Goal: Find contact information: Find contact information

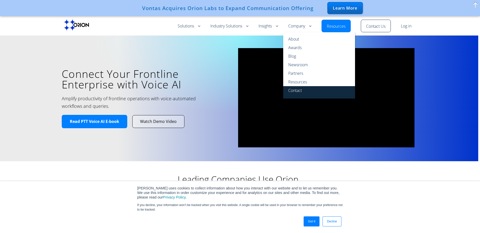
click at [297, 90] on link "Contact" at bounding box center [319, 92] width 72 height 12
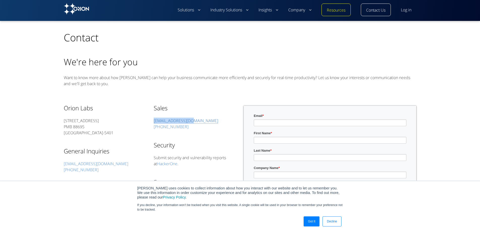
drag, startPoint x: 200, startPoint y: 121, endPoint x: 156, endPoint y: 121, distance: 44.9
click at [156, 121] on p "sales@orionlabs.io 1-866-855-4249" at bounding box center [195, 124] width 82 height 12
copy link "sales@orionlabs.io"
drag, startPoint x: 109, startPoint y: 163, endPoint x: 63, endPoint y: 162, distance: 46.1
click at [63, 162] on div "TOP Contact We're here for you Want to know more about how Orion can help your …" at bounding box center [240, 212] width 464 height 382
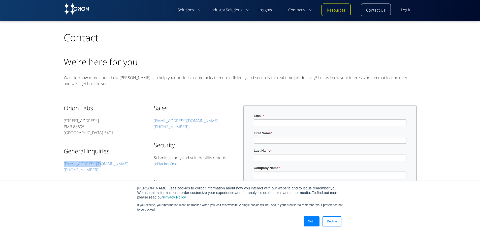
copy link "info@orionlabs.io"
